Goal: Information Seeking & Learning: Find specific fact

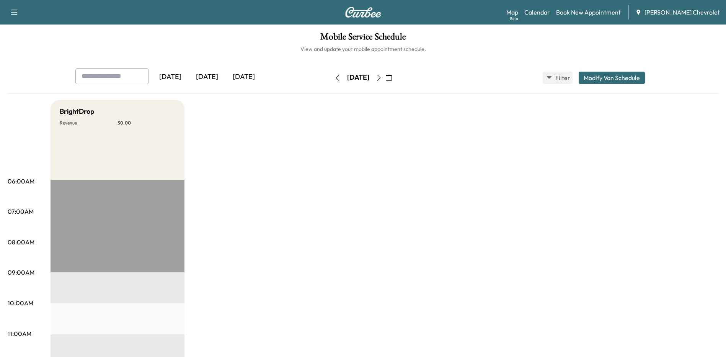
click at [210, 77] on div "[DATE]" at bounding box center [207, 77] width 37 height 18
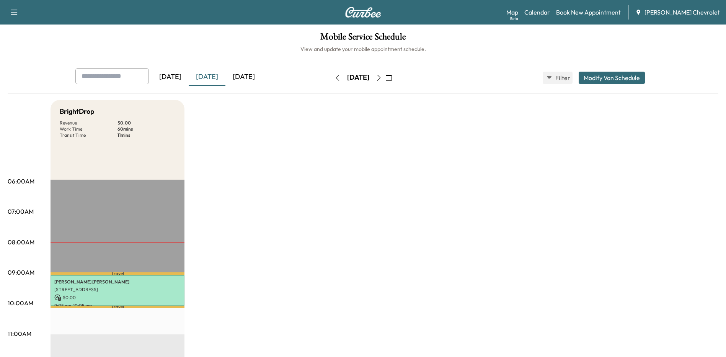
click at [250, 76] on div "[DATE]" at bounding box center [243, 77] width 37 height 18
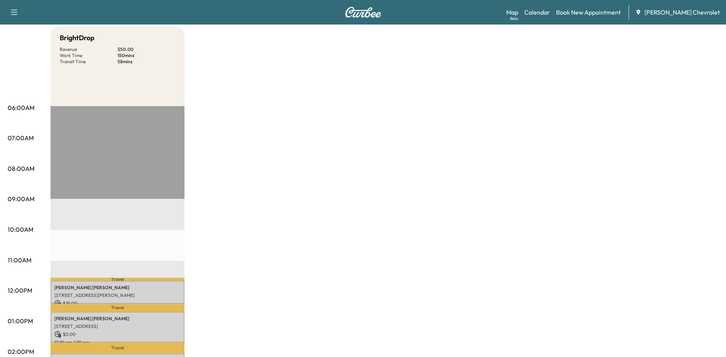
scroll to position [153, 0]
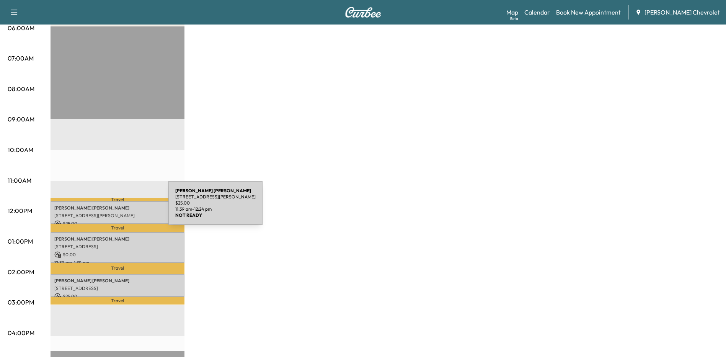
click at [111, 207] on p "[PERSON_NAME]" at bounding box center [117, 208] width 126 height 6
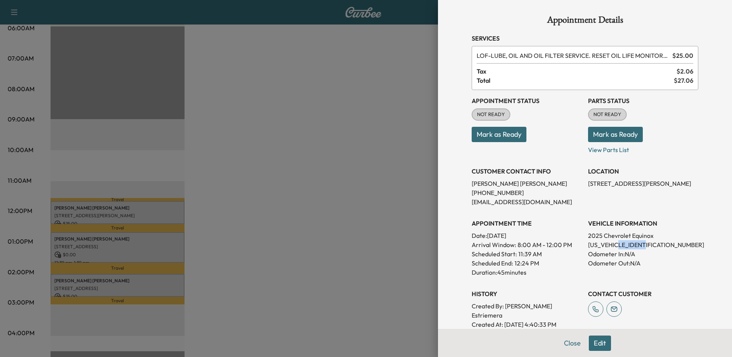
drag, startPoint x: 648, startPoint y: 244, endPoint x: 619, endPoint y: 241, distance: 29.2
click at [619, 241] on p "[US_VEHICLE_IDENTIFICATION_NUMBER]" at bounding box center [643, 244] width 110 height 9
drag, startPoint x: 619, startPoint y: 241, endPoint x: 625, endPoint y: 242, distance: 5.8
copy p "SL108276"
click at [567, 342] on div "Appointment Details Services LOF - LUBE, OIL AND OIL FILTER SERVICE. RESET OIL …" at bounding box center [584, 229] width 245 height 459
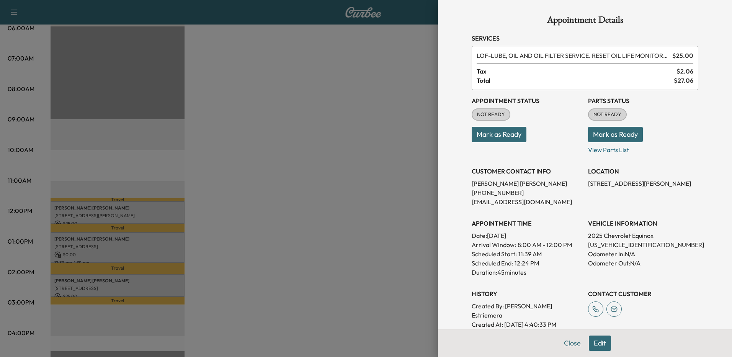
click at [566, 341] on button "Close" at bounding box center [572, 342] width 27 height 15
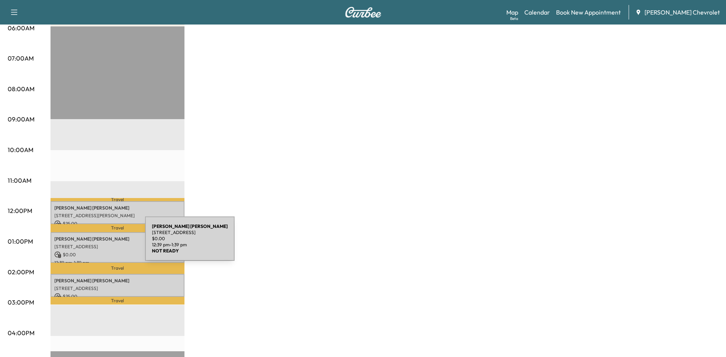
click at [88, 243] on p "[STREET_ADDRESS]" at bounding box center [117, 246] width 126 height 6
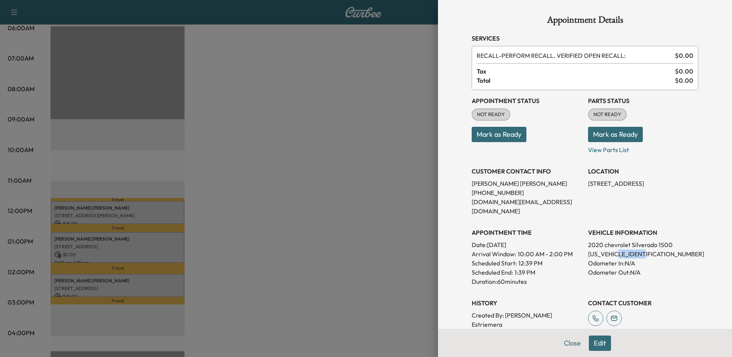
drag, startPoint x: 647, startPoint y: 243, endPoint x: 618, endPoint y: 245, distance: 28.4
click at [618, 249] on p "[US_VEHICLE_IDENTIFICATION_NUMBER]" at bounding box center [643, 253] width 110 height 9
drag, startPoint x: 618, startPoint y: 245, endPoint x: 631, endPoint y: 243, distance: 12.3
copy p "LG299842"
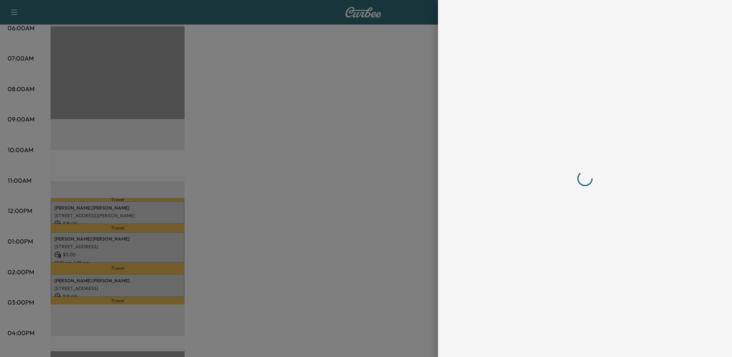
click at [564, 343] on div at bounding box center [584, 178] width 245 height 357
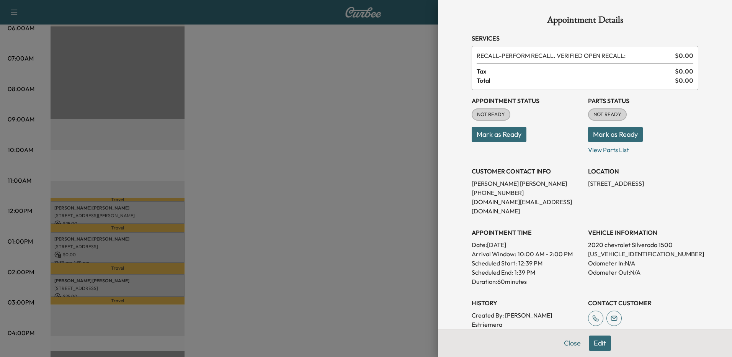
click at [569, 344] on button "Close" at bounding box center [572, 342] width 27 height 15
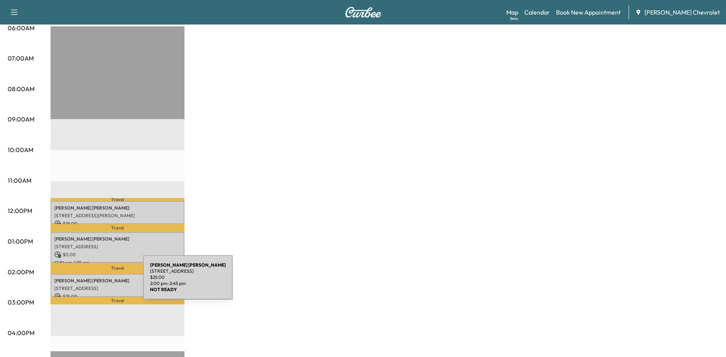
click at [86, 282] on div "[PERSON_NAME] [STREET_ADDRESS][PERSON_NAME] $ 25.00 2:00 pm - 2:45 pm" at bounding box center [118, 285] width 134 height 23
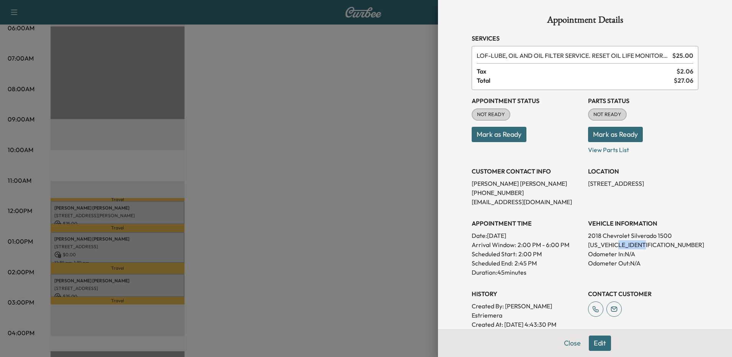
drag, startPoint x: 644, startPoint y: 246, endPoint x: 616, endPoint y: 245, distance: 28.3
click at [616, 245] on p "[US_VEHICLE_IDENTIFICATION_NUMBER]" at bounding box center [643, 244] width 110 height 9
drag, startPoint x: 616, startPoint y: 245, endPoint x: 629, endPoint y: 243, distance: 13.2
copy p "JZ366200"
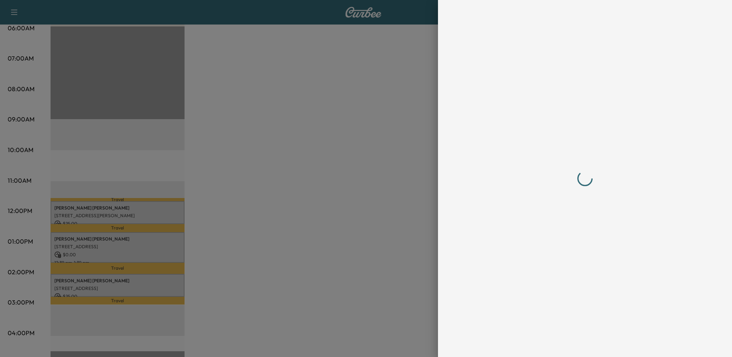
click at [569, 344] on div at bounding box center [584, 178] width 245 height 357
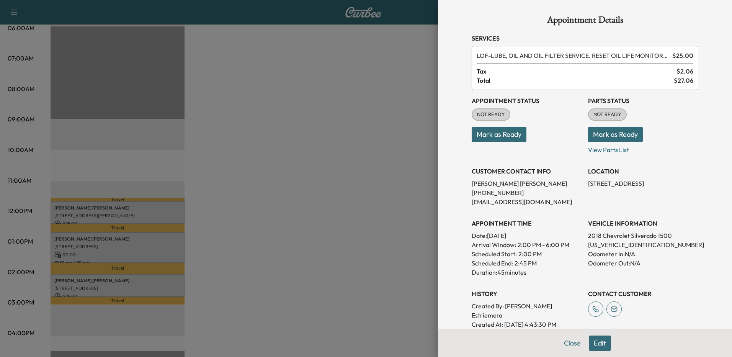
click at [566, 342] on button "Close" at bounding box center [572, 342] width 27 height 15
